Goal: Task Accomplishment & Management: Use online tool/utility

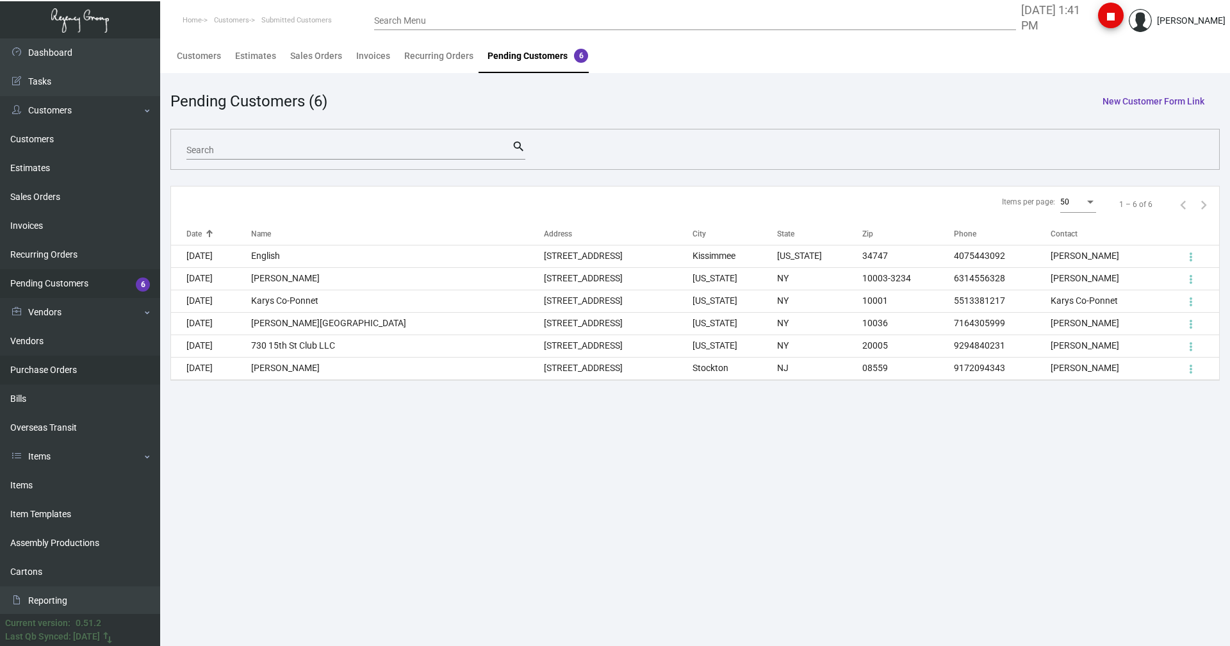
click at [42, 373] on link "Purchase Orders" at bounding box center [80, 370] width 160 height 29
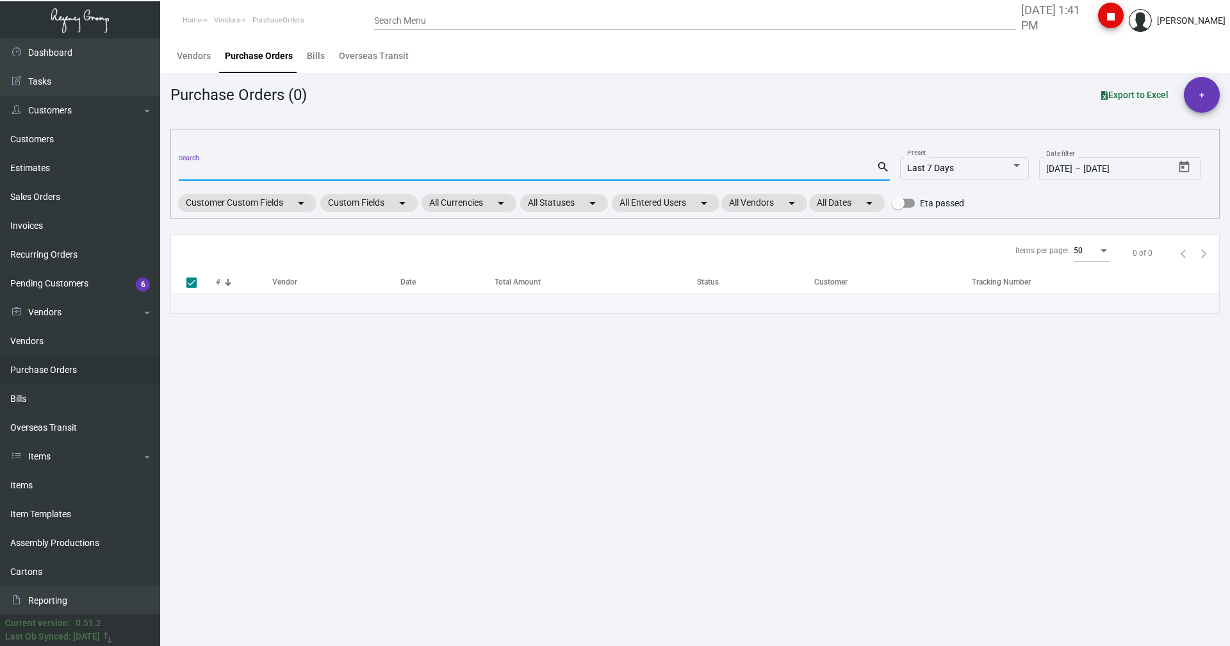
click at [204, 170] on input "Search" at bounding box center [528, 171] width 698 height 10
type input "104955"
checkbox input "false"
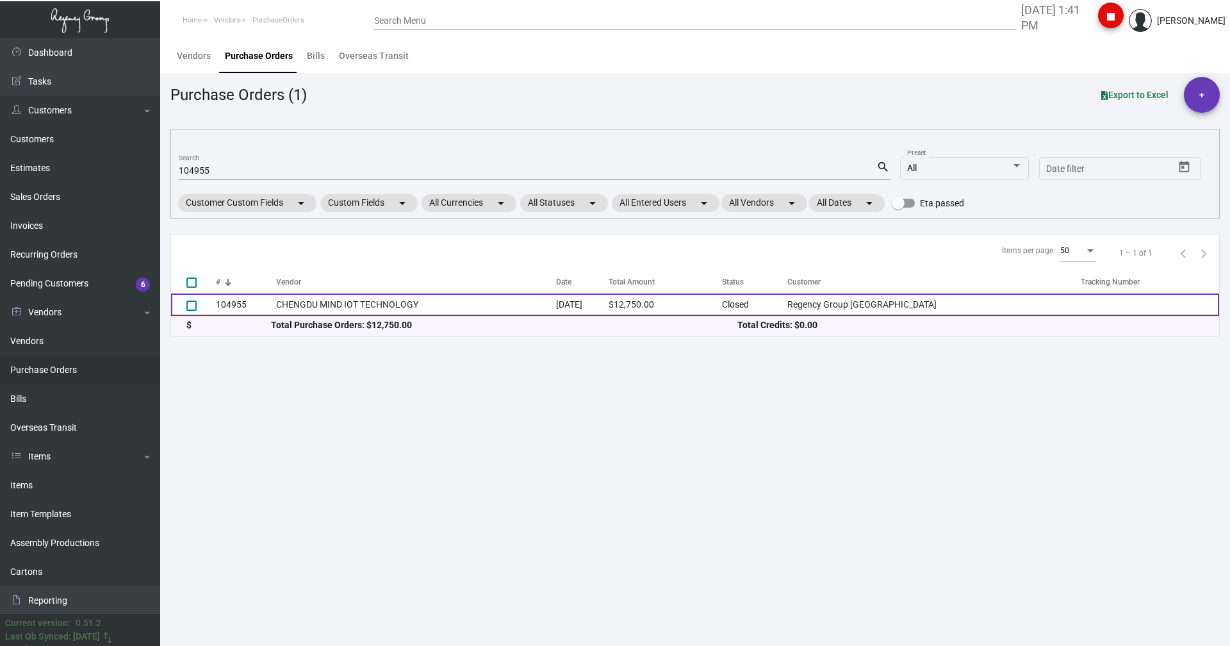
click at [290, 311] on td "CHENGDU MIND IOT TECHNOLOGY" at bounding box center [415, 304] width 279 height 22
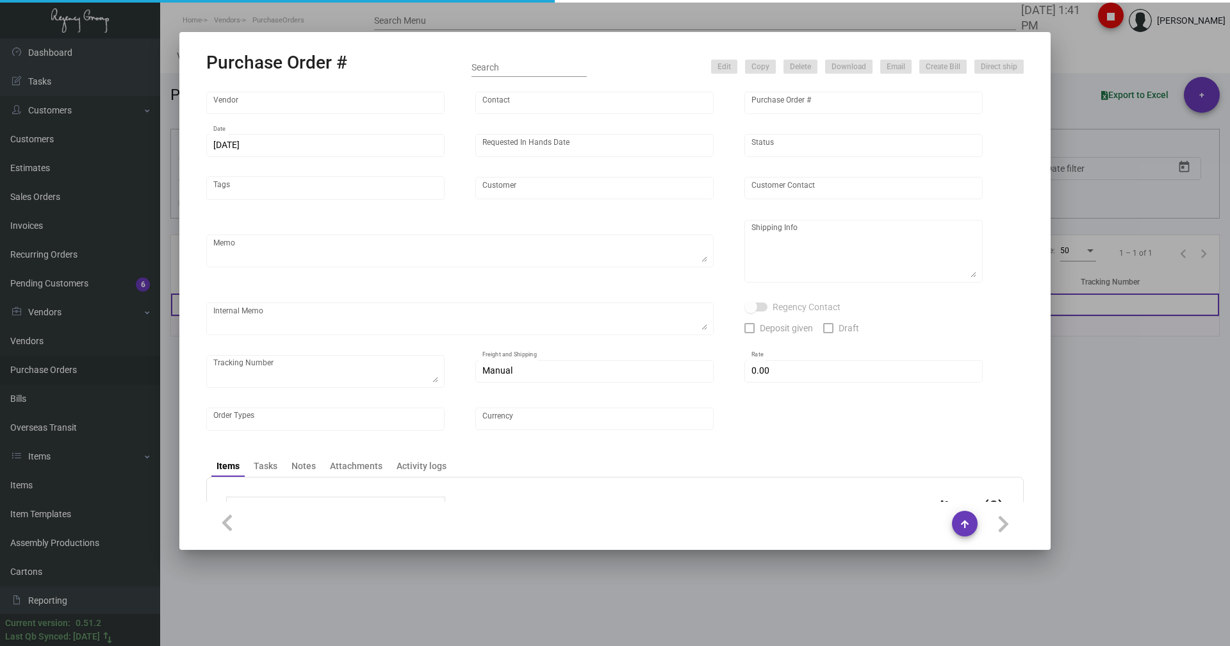
type input "CHENGDU MIND IOT TECHNOLOGY"
type input "[PERSON_NAME]"
type input "104955"
type input "[DATE]"
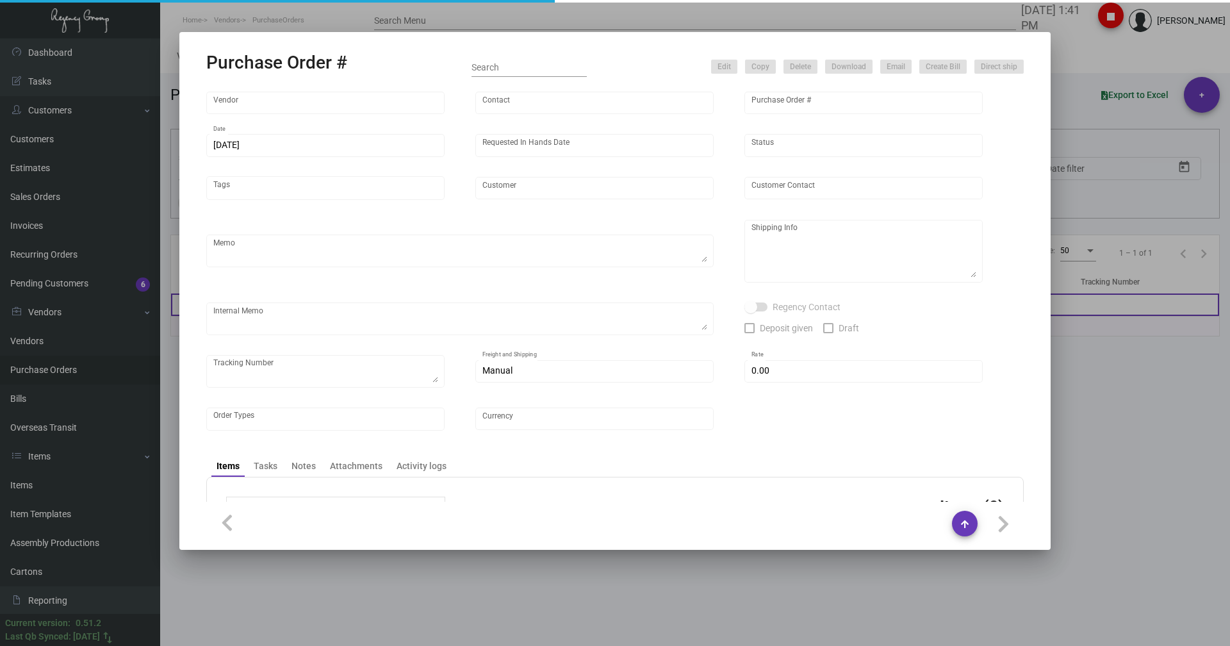
type input "Regency Group [GEOGRAPHIC_DATA]"
type textarea "Please ship by boat to our NJ warehouse."
type textarea "Regency Group NJ - [PERSON_NAME] [STREET_ADDRESS]"
checkbox input "true"
type input "$ 0.00"
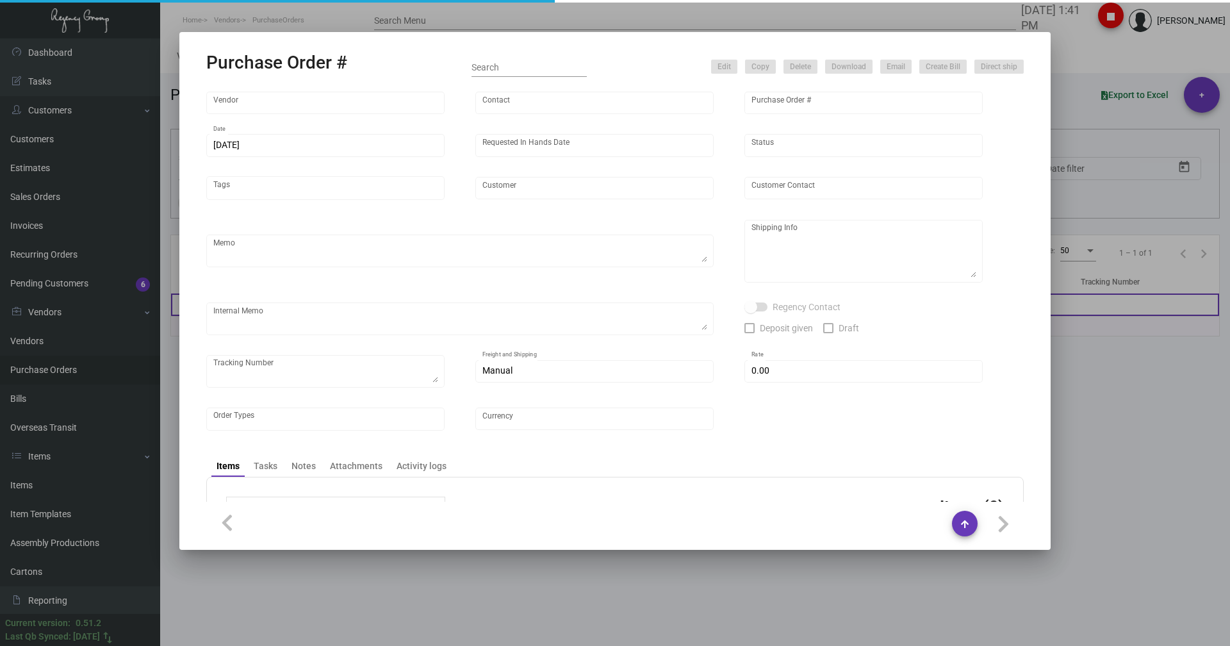
type input "United States Dollar $"
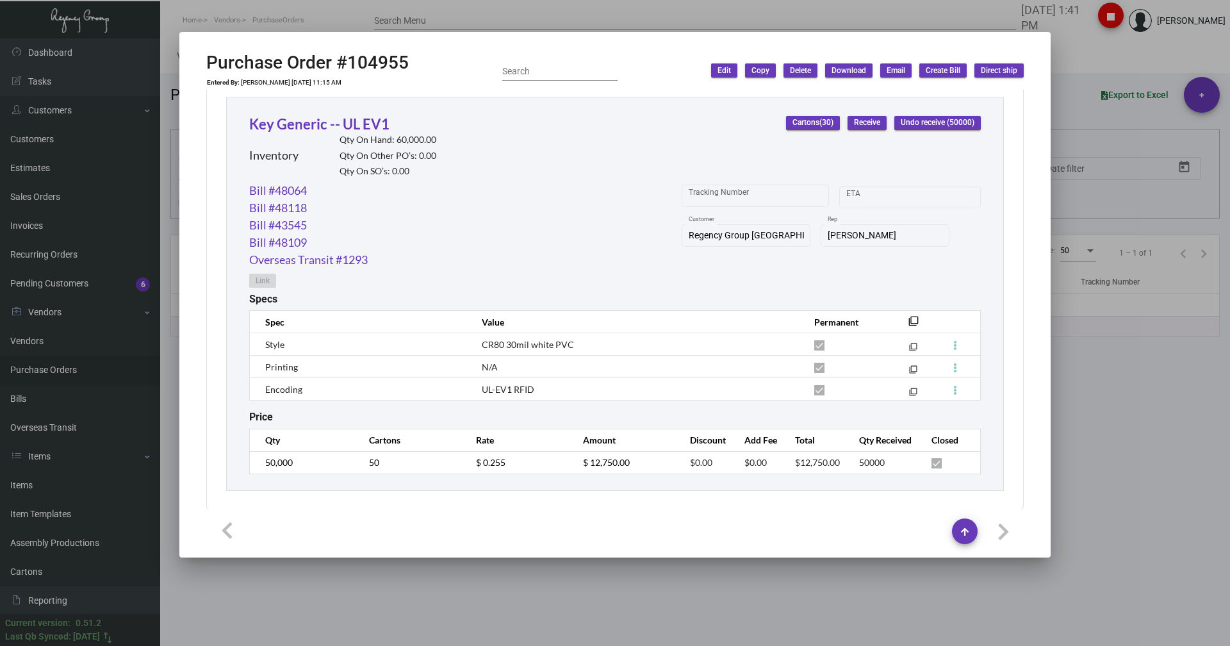
scroll to position [600, 0]
